Goal: Information Seeking & Learning: Learn about a topic

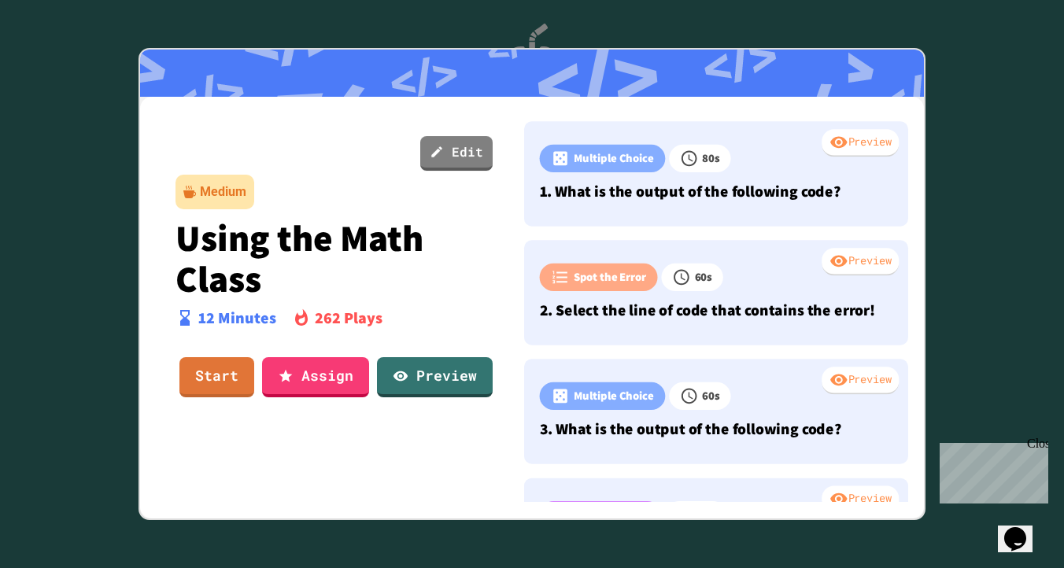
click at [396, 217] on p "Using the Math Class" at bounding box center [334, 257] width 318 height 81
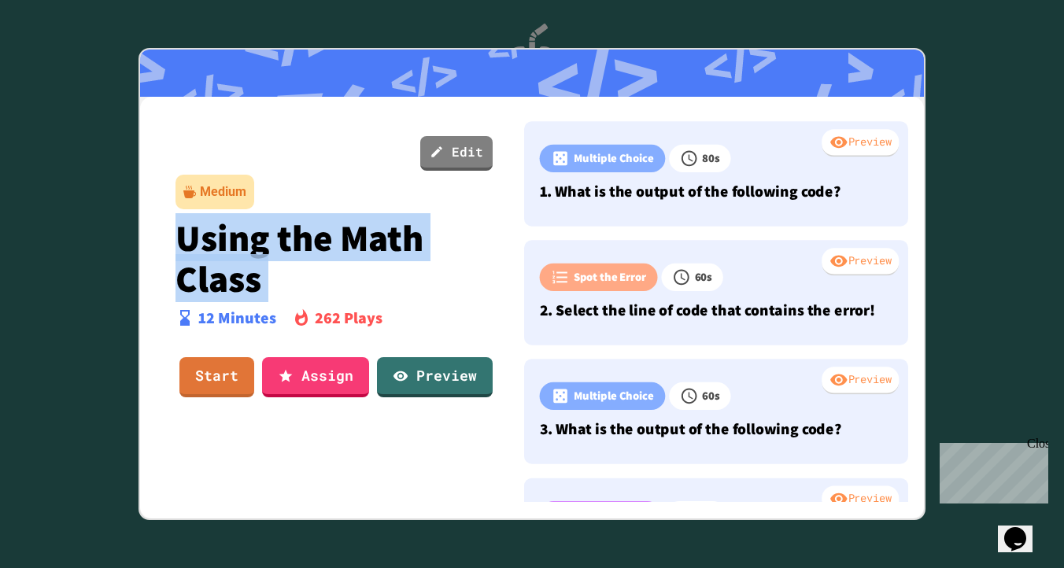
click at [396, 217] on p "Using the Math Class" at bounding box center [334, 257] width 318 height 81
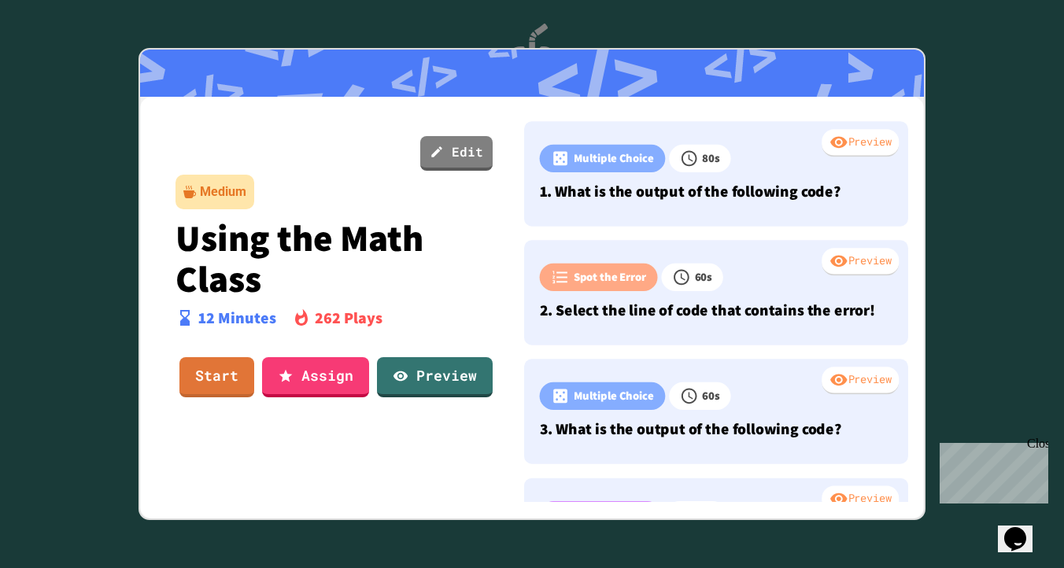
click at [410, 208] on div "Edit Medium Using the Math Class 12 Minutes 262 Plays Start Assign Preview" at bounding box center [332, 305] width 360 height 393
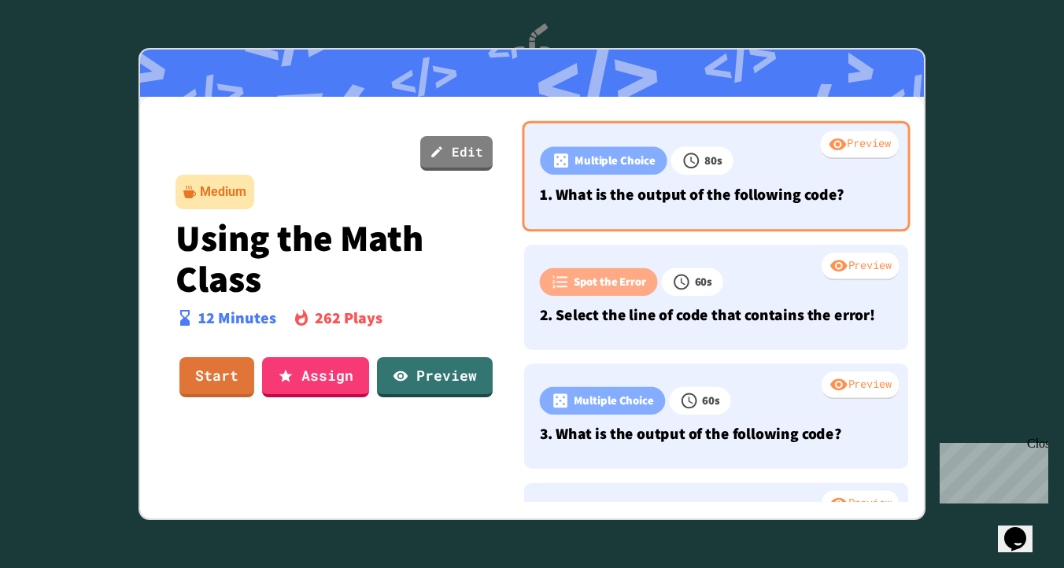
click at [655, 213] on div "Preview Multiple Choice 80 s 1. What is the output of the following code?" at bounding box center [716, 176] width 388 height 111
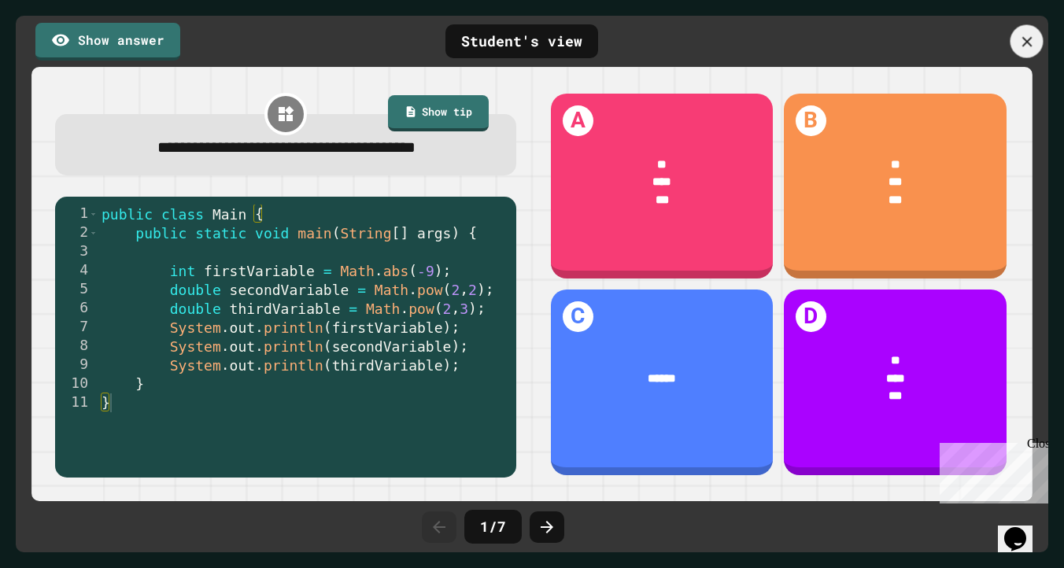
click at [1023, 29] on div at bounding box center [1026, 41] width 33 height 33
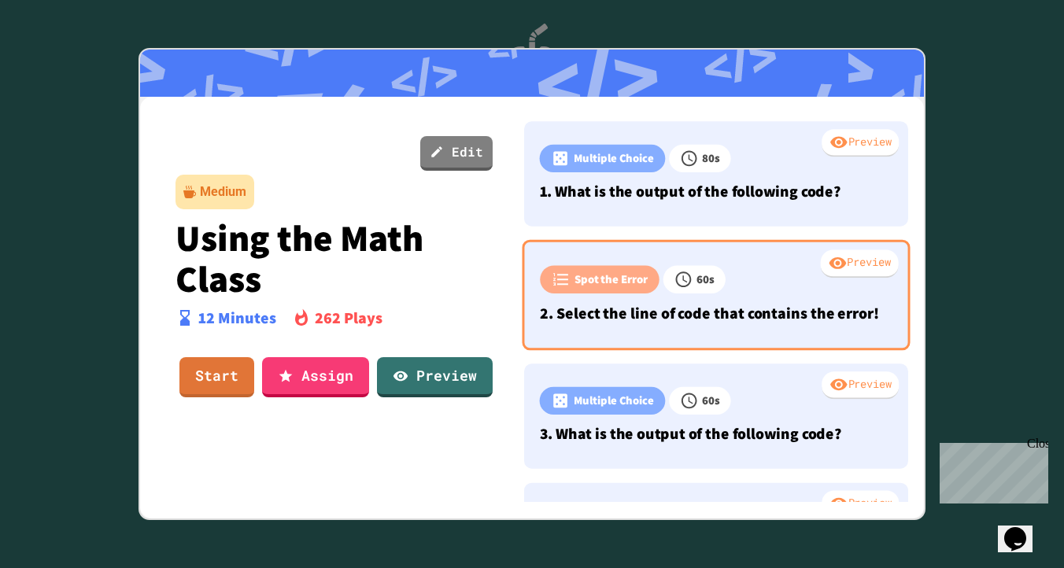
click at [703, 322] on p "2. Select the line of code that contains the error!" at bounding box center [716, 313] width 352 height 24
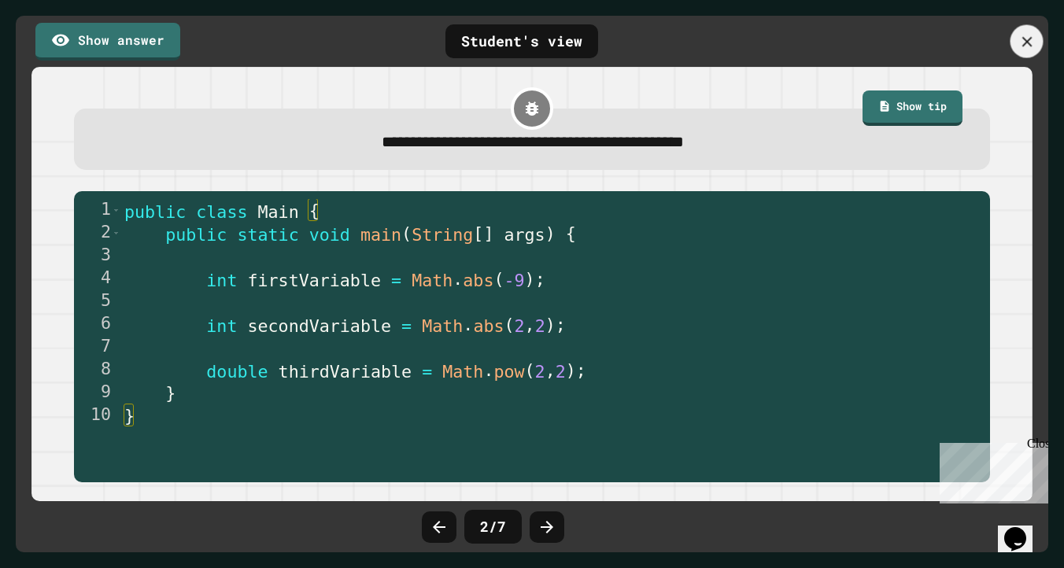
click at [1027, 50] on icon at bounding box center [1026, 41] width 17 height 17
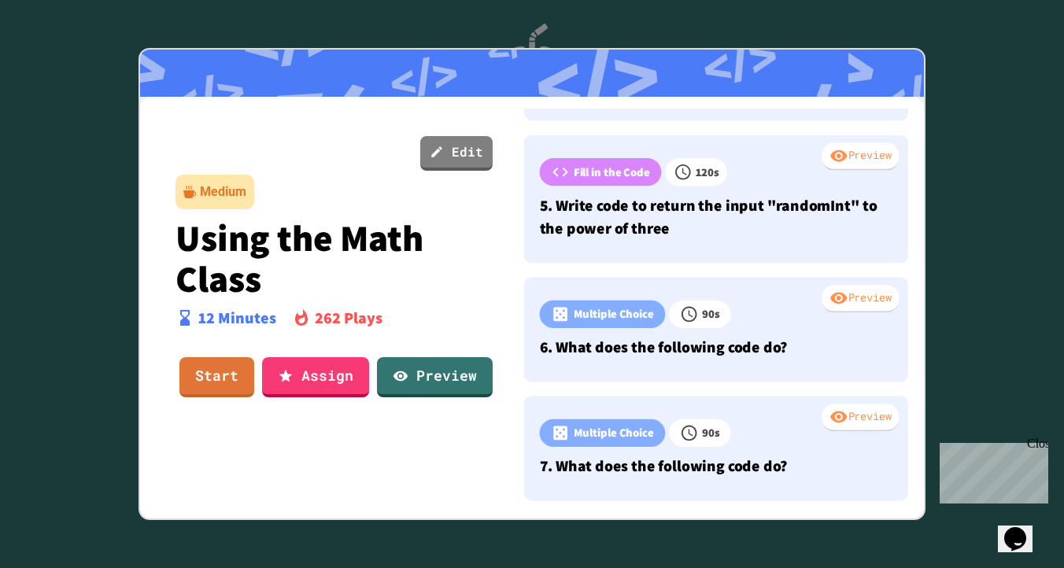
scroll to position [518, 0]
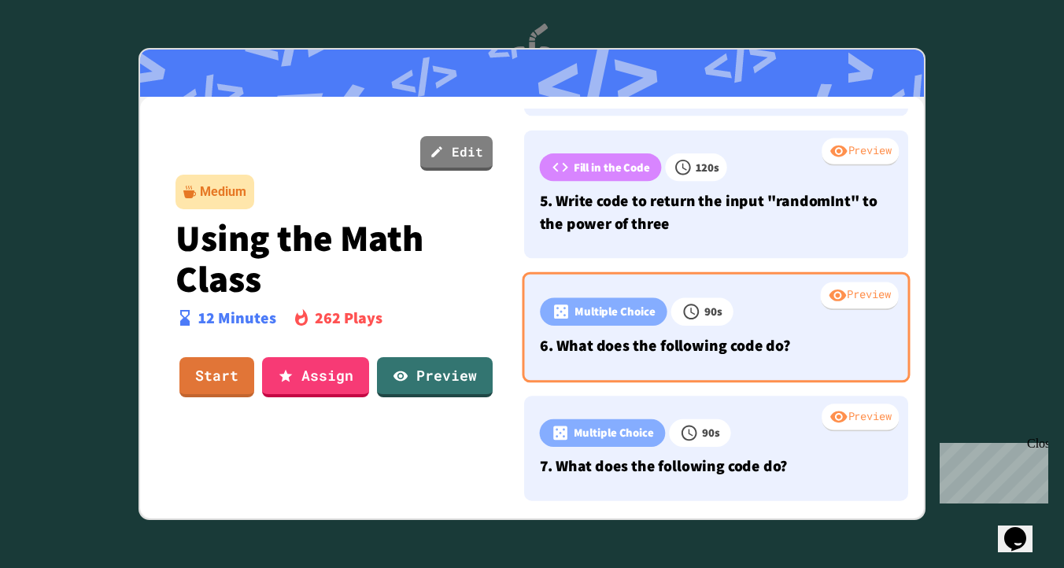
click at [747, 336] on p "6. What does the following code do?" at bounding box center [716, 346] width 352 height 24
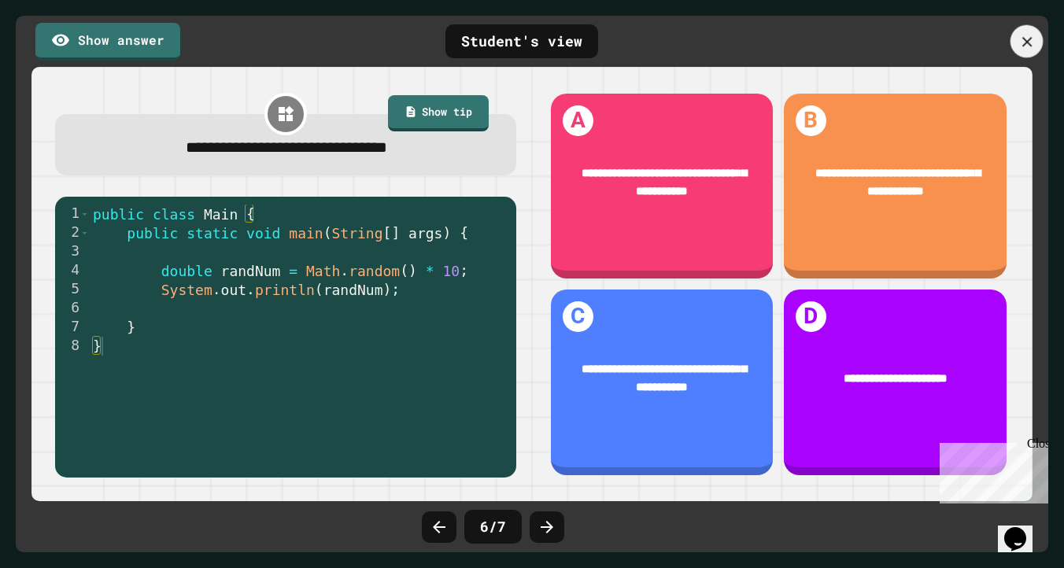
click at [1021, 35] on icon at bounding box center [1026, 41] width 17 height 17
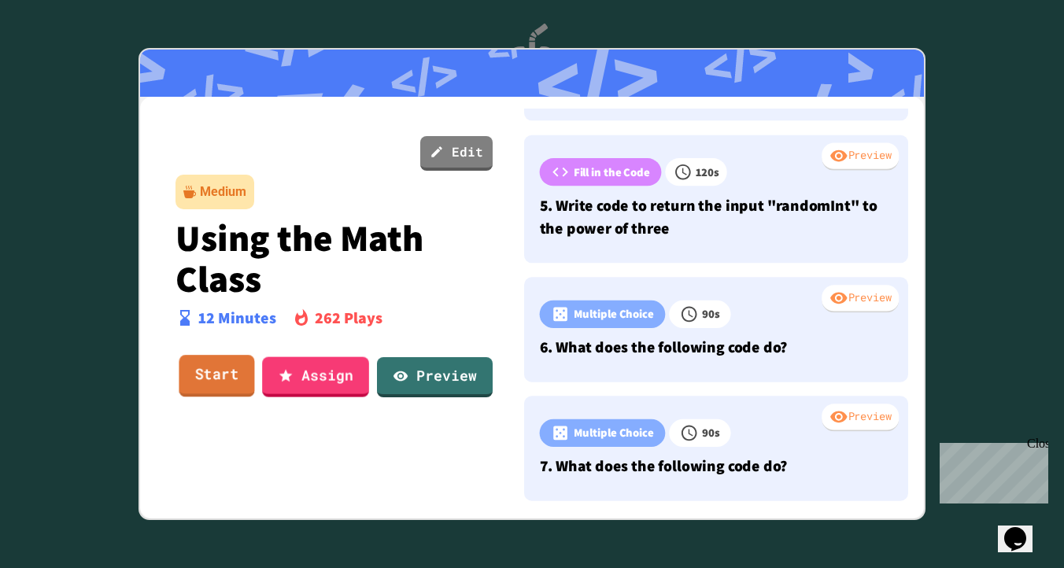
click at [230, 382] on link "Start" at bounding box center [217, 377] width 76 height 42
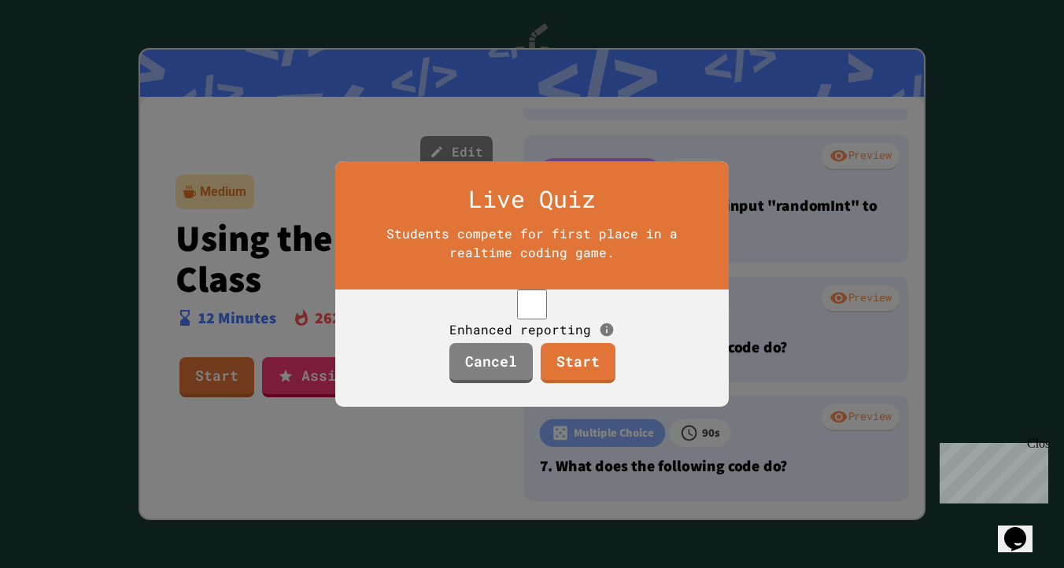
click at [539, 224] on div "Students compete for first place in a realtime coding game." at bounding box center [532, 243] width 338 height 38
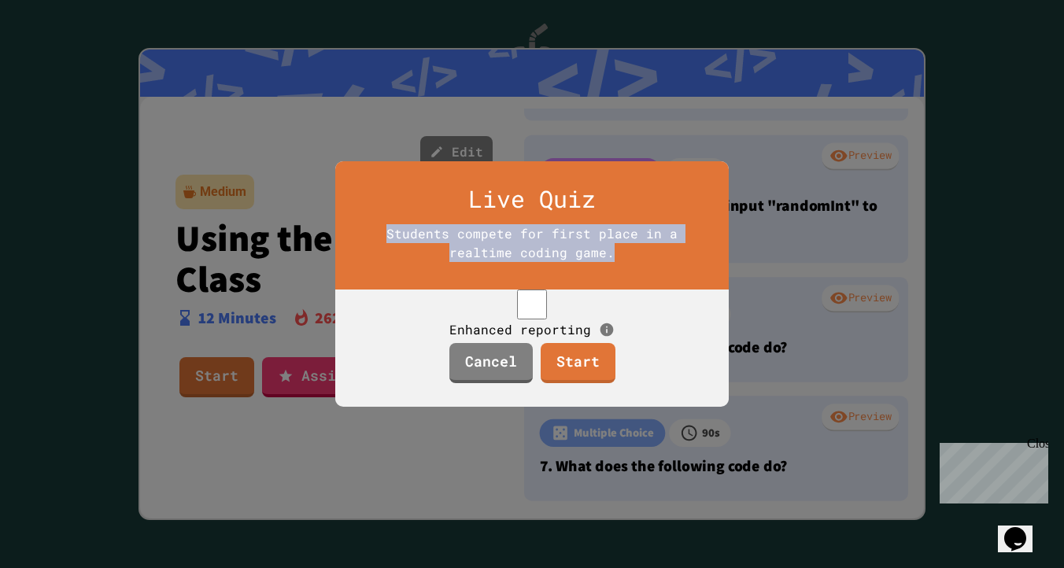
click at [539, 224] on div "Students compete for first place in a realtime coding game." at bounding box center [532, 243] width 338 height 38
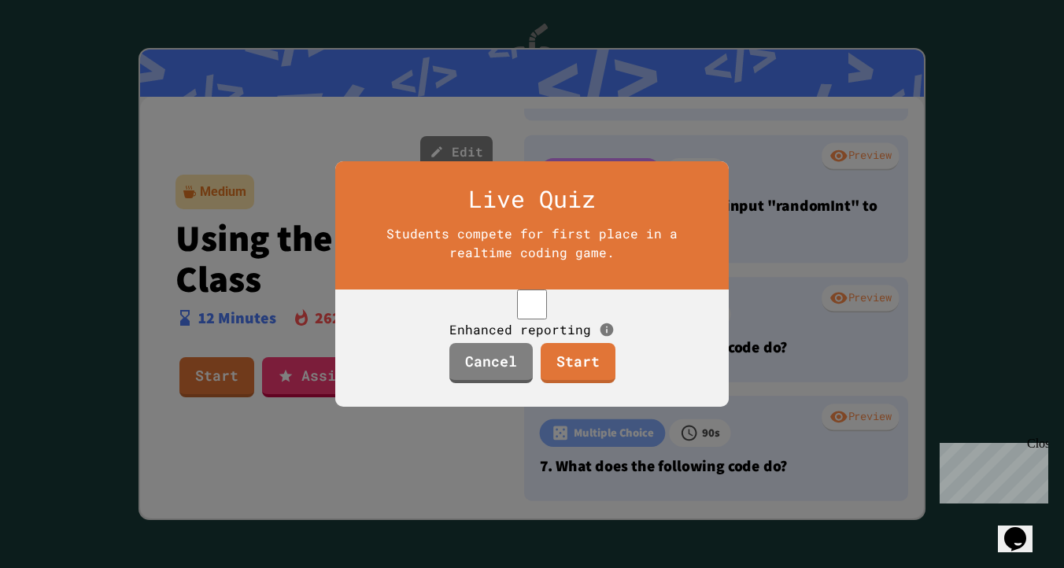
click at [539, 224] on div "Students compete for first place in a realtime coding game." at bounding box center [532, 243] width 338 height 38
click at [594, 383] on link "Start" at bounding box center [578, 362] width 76 height 42
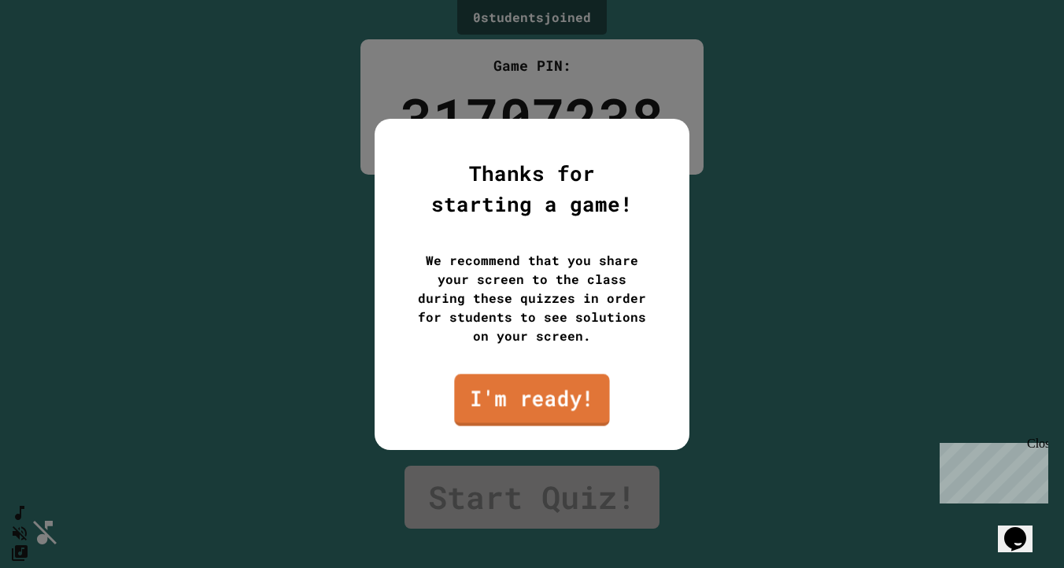
click at [594, 385] on link "I'm ready!" at bounding box center [531, 400] width 155 height 52
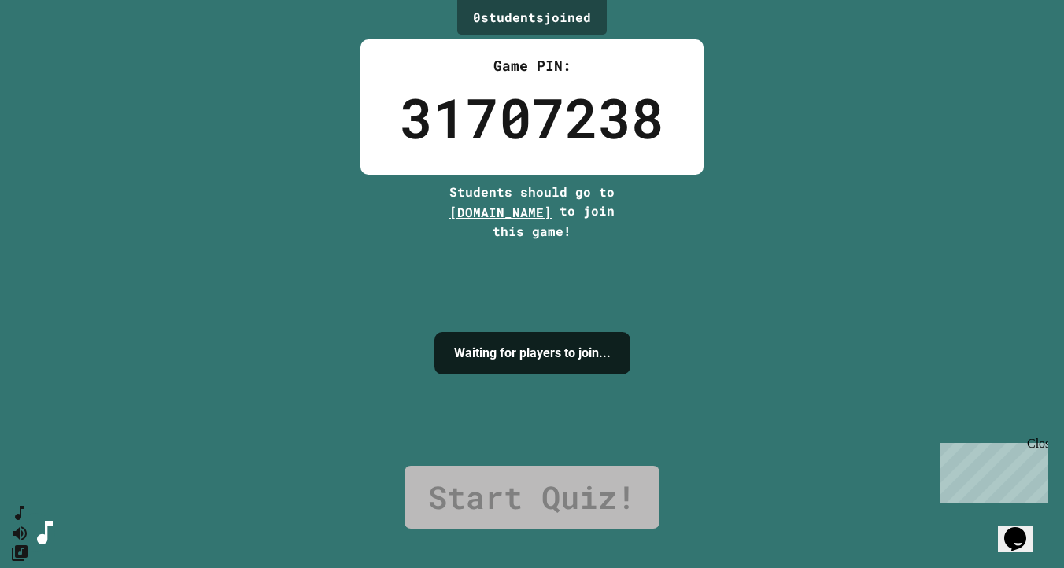
click at [547, 94] on div "31707238" at bounding box center [532, 117] width 264 height 83
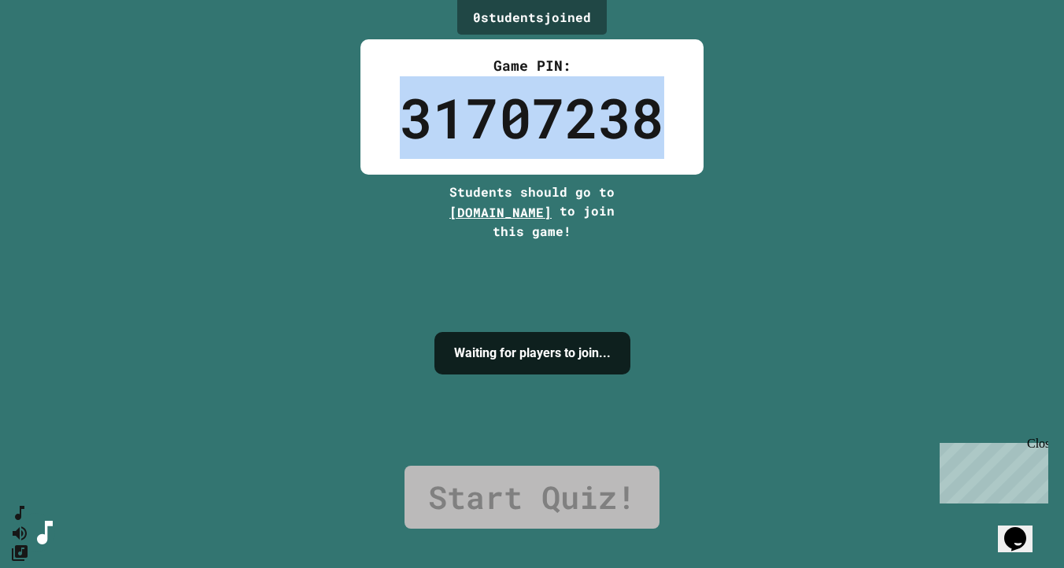
click at [547, 94] on div "31707238" at bounding box center [532, 117] width 264 height 83
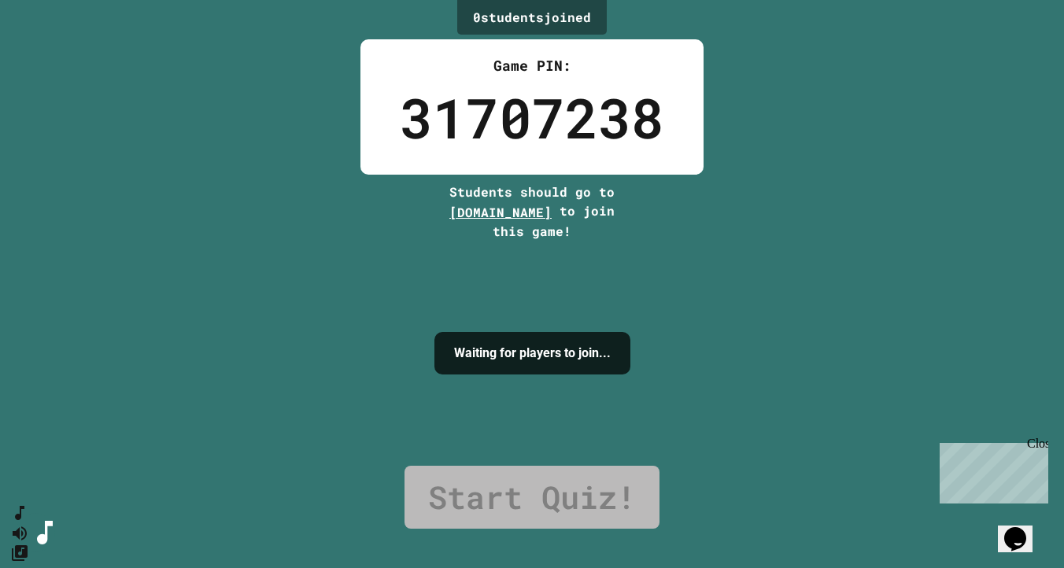
click at [540, 105] on div "31707238" at bounding box center [532, 117] width 264 height 83
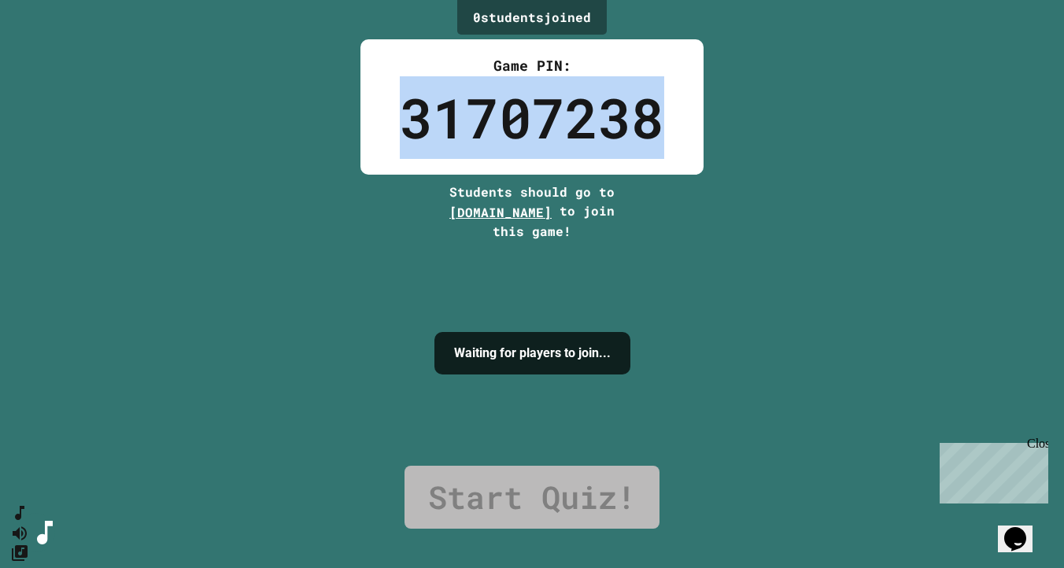
click at [539, 105] on div "31707238" at bounding box center [532, 117] width 264 height 83
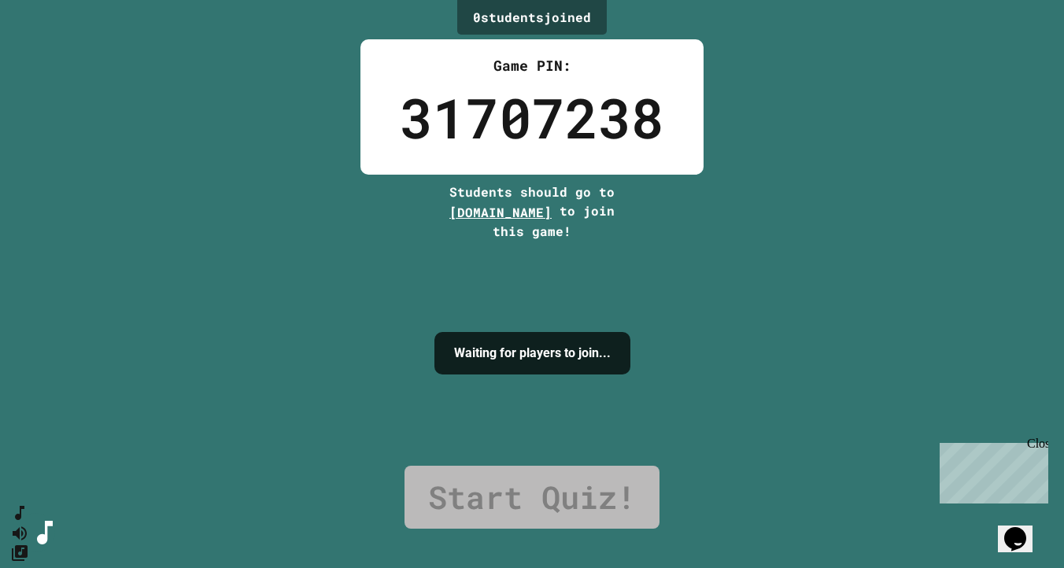
click at [454, 344] on h4 "Waiting for players to join..." at bounding box center [532, 353] width 157 height 19
click at [546, 498] on link "Start Quiz!" at bounding box center [531, 497] width 255 height 63
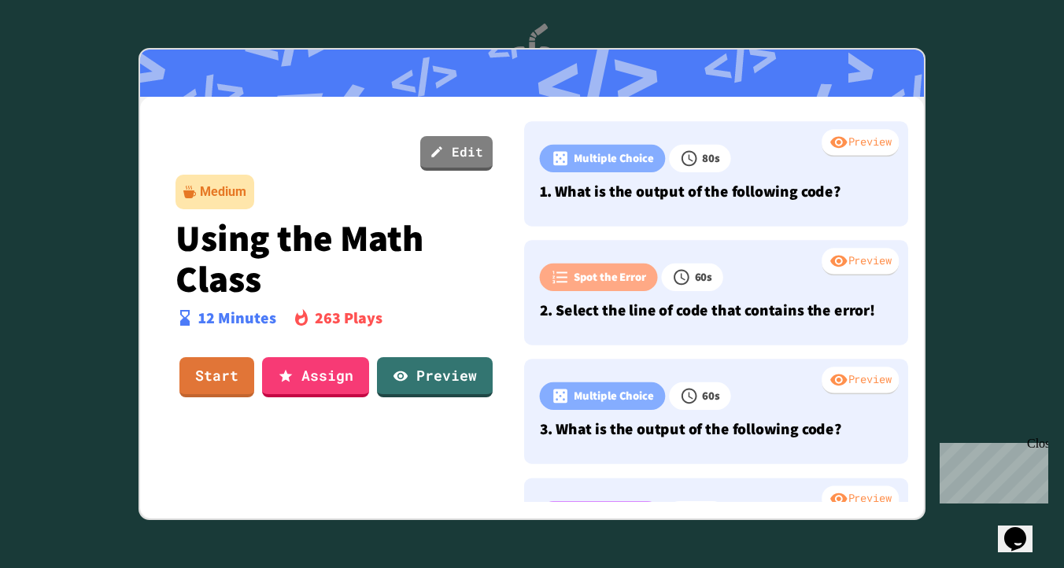
click at [388, 277] on p "Using the Math Class" at bounding box center [334, 257] width 318 height 81
click at [388, 278] on p "Using the Math Class" at bounding box center [334, 257] width 318 height 81
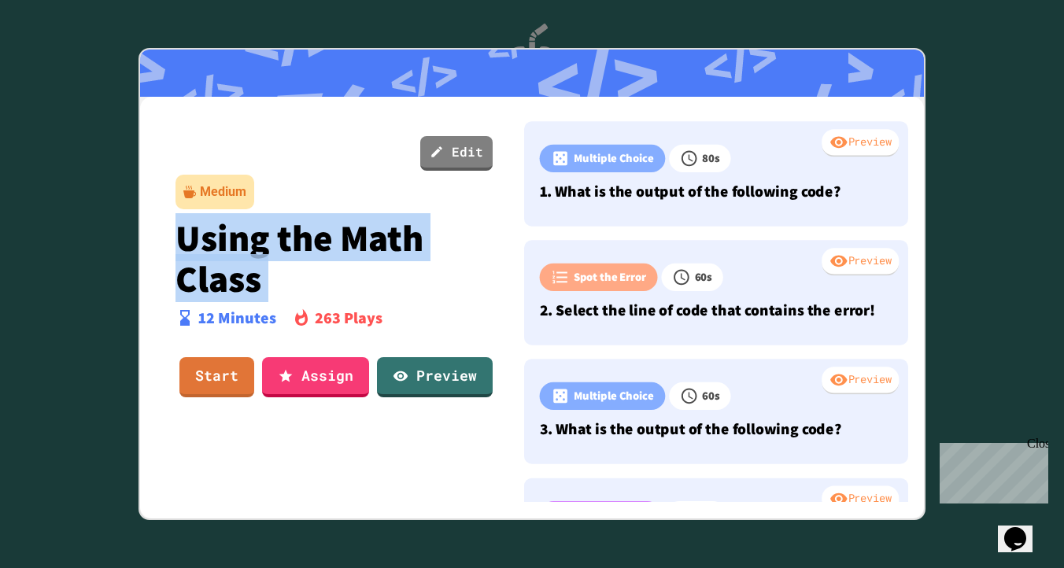
click at [388, 278] on p "Using the Math Class" at bounding box center [334, 257] width 318 height 81
click at [383, 292] on p "Using the Math Class" at bounding box center [334, 257] width 318 height 81
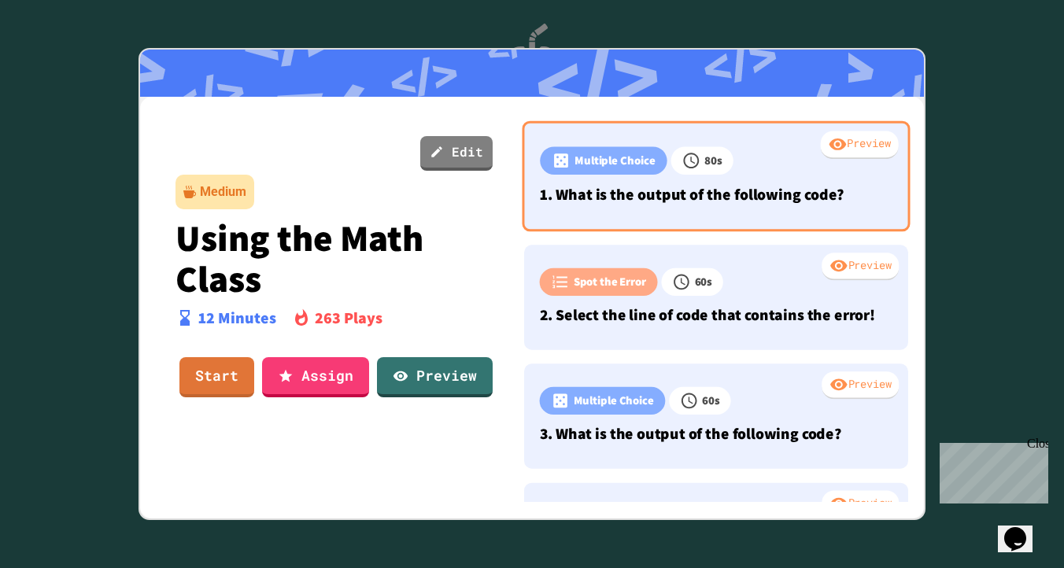
click at [658, 217] on div "Preview Multiple Choice 80 s 1. What is the output of the following code?" at bounding box center [716, 176] width 388 height 111
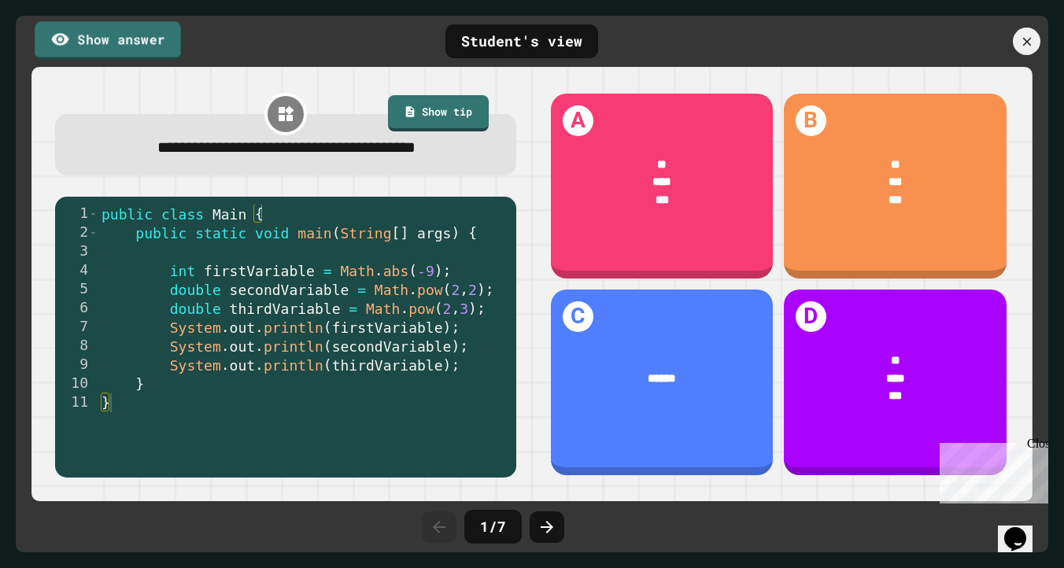
click at [157, 42] on link "Show answer" at bounding box center [108, 40] width 146 height 39
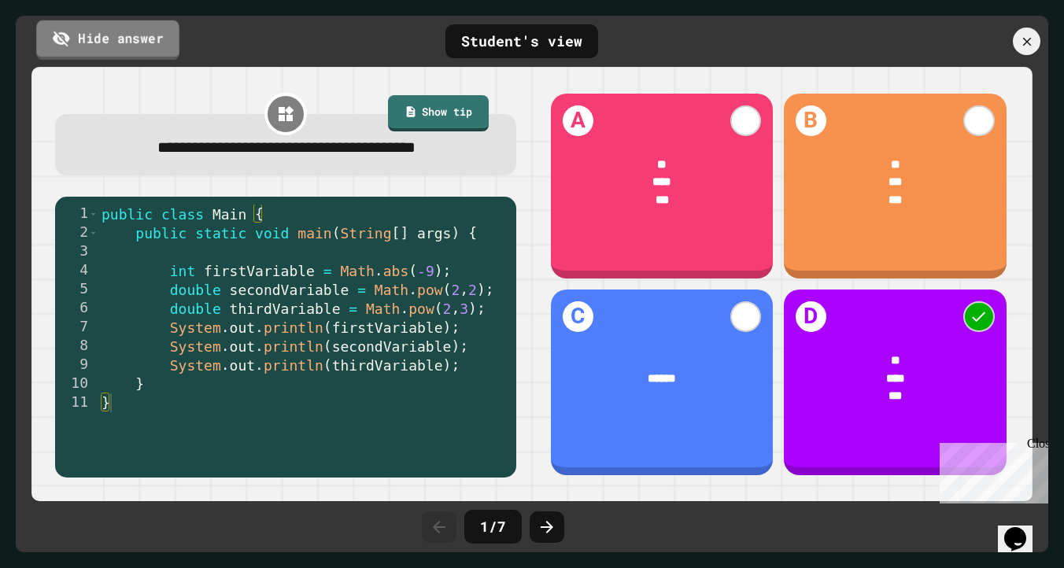
click at [157, 42] on link "Hide answer" at bounding box center [107, 39] width 143 height 39
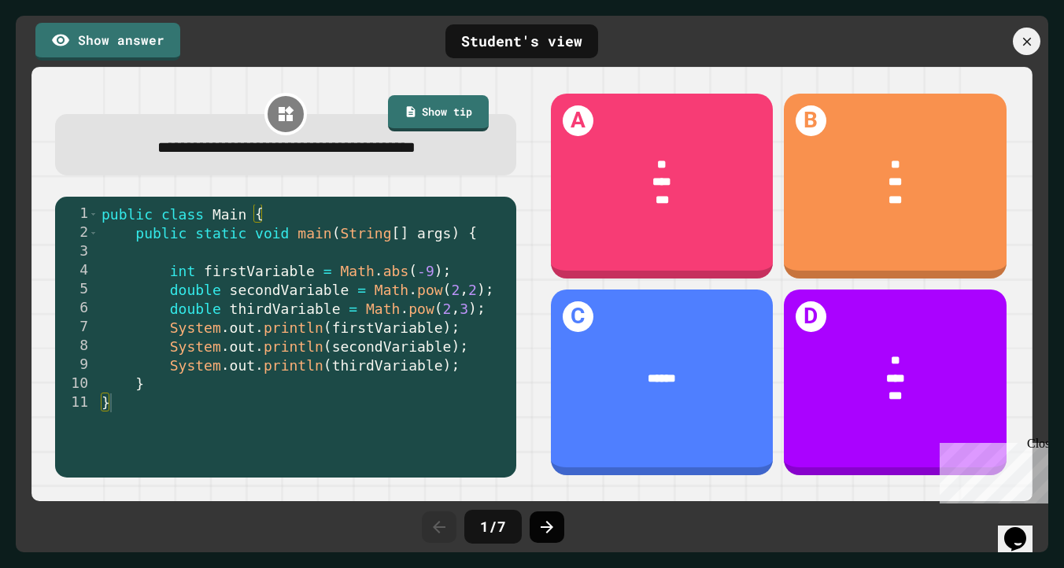
click at [555, 511] on div at bounding box center [546, 526] width 35 height 31
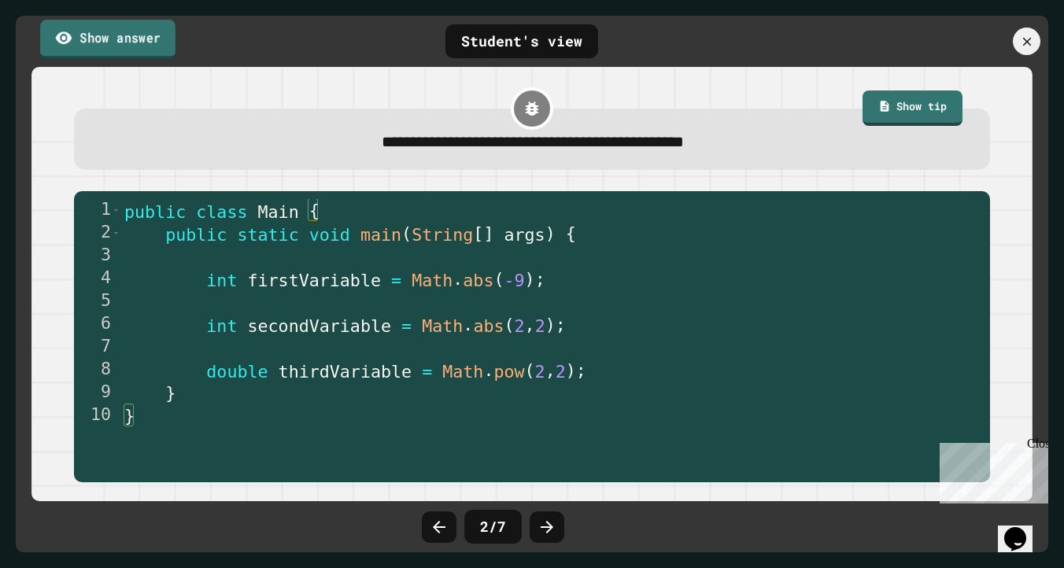
click at [90, 30] on link "Show answer" at bounding box center [107, 39] width 135 height 39
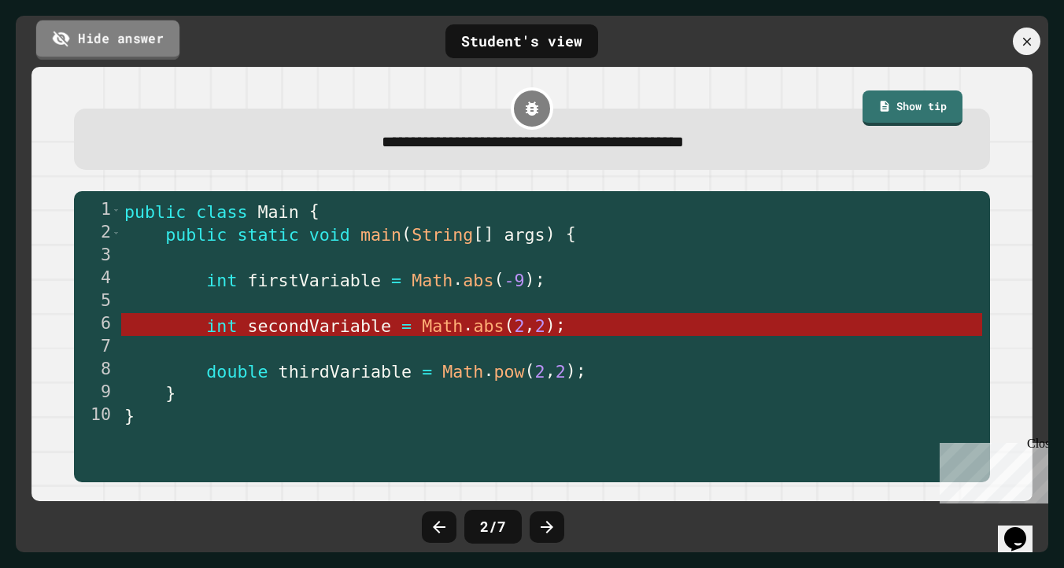
click at [106, 42] on link "Hide answer" at bounding box center [107, 39] width 143 height 39
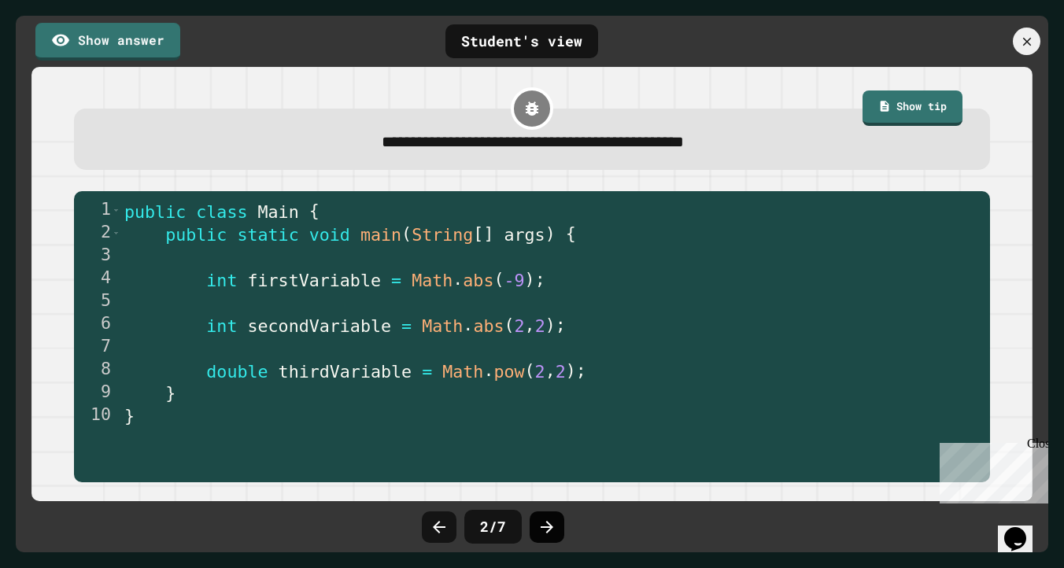
click at [541, 518] on icon at bounding box center [546, 527] width 19 height 19
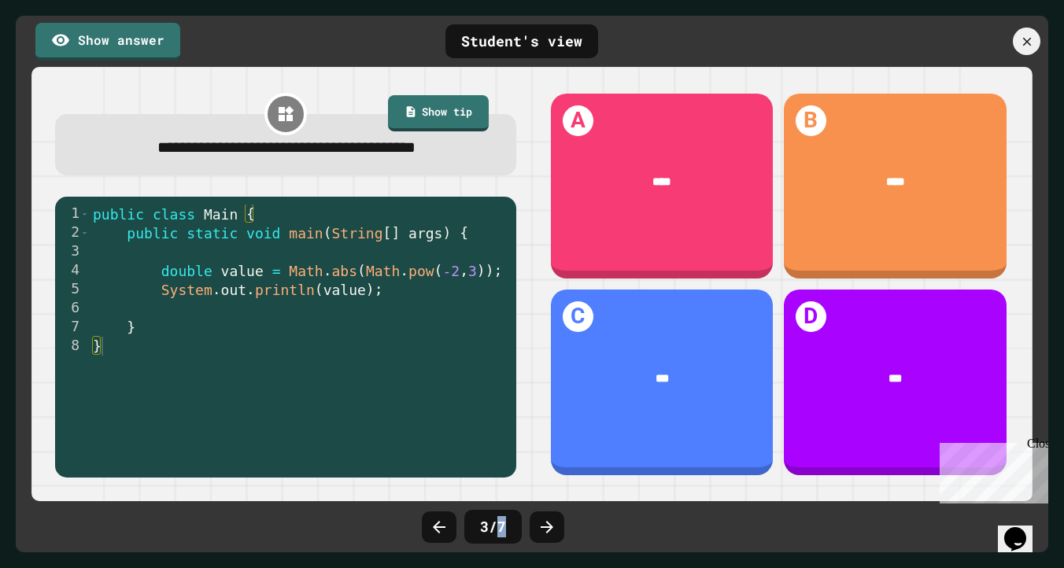
click at [540, 516] on div at bounding box center [546, 526] width 35 height 31
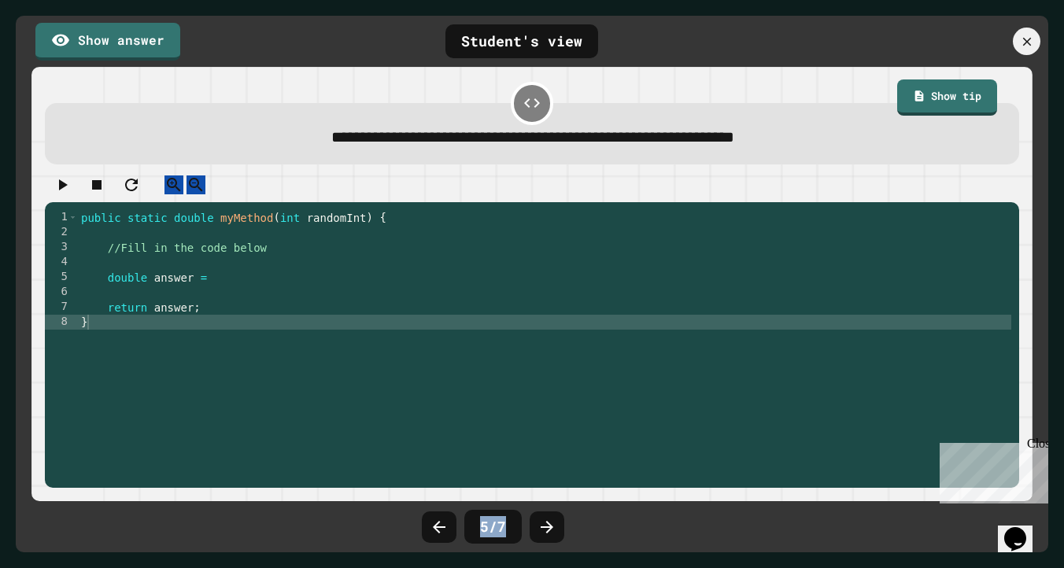
click at [540, 516] on div at bounding box center [546, 526] width 35 height 31
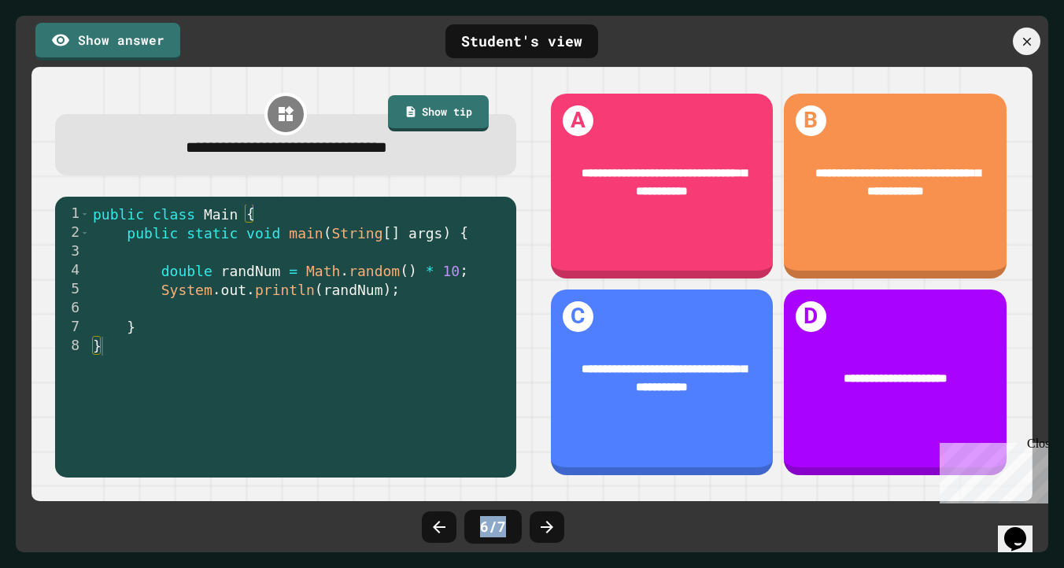
click at [540, 516] on div at bounding box center [546, 526] width 35 height 31
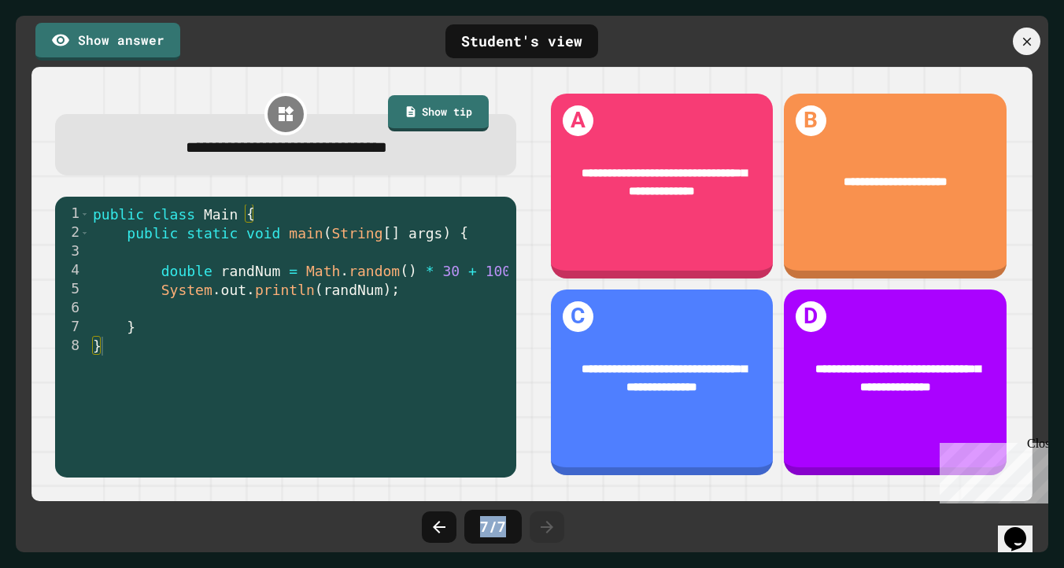
click at [540, 516] on div at bounding box center [546, 526] width 35 height 31
click at [1014, 32] on div at bounding box center [961, 42] width 173 height 28
click at [1018, 41] on icon at bounding box center [1026, 41] width 17 height 17
